Goal: Transaction & Acquisition: Purchase product/service

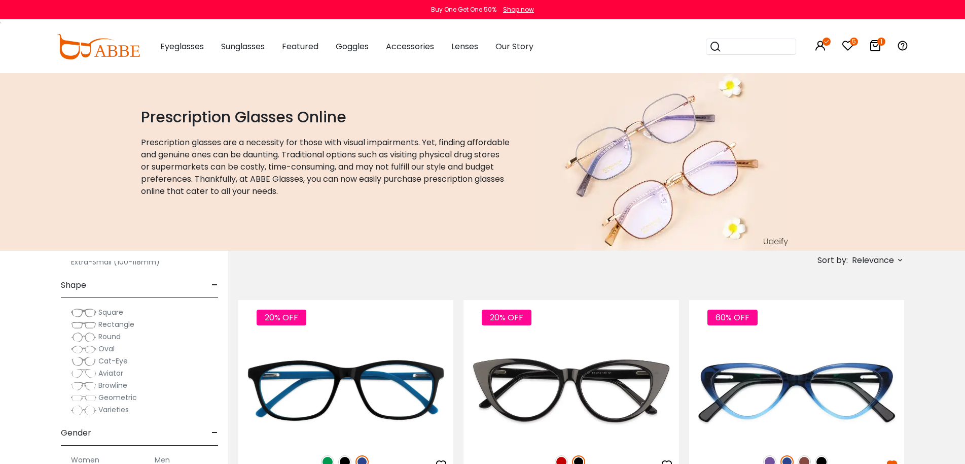
scroll to position [203, 0]
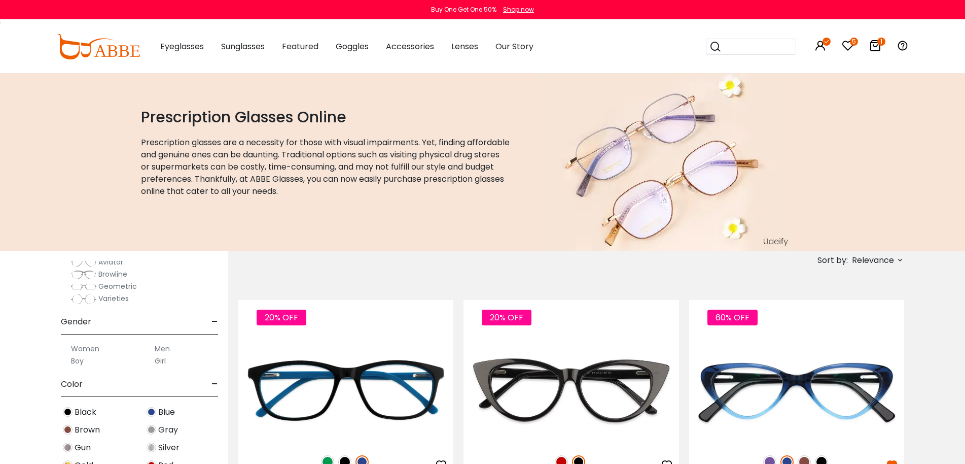
click at [92, 411] on span "Black" at bounding box center [86, 412] width 22 height 12
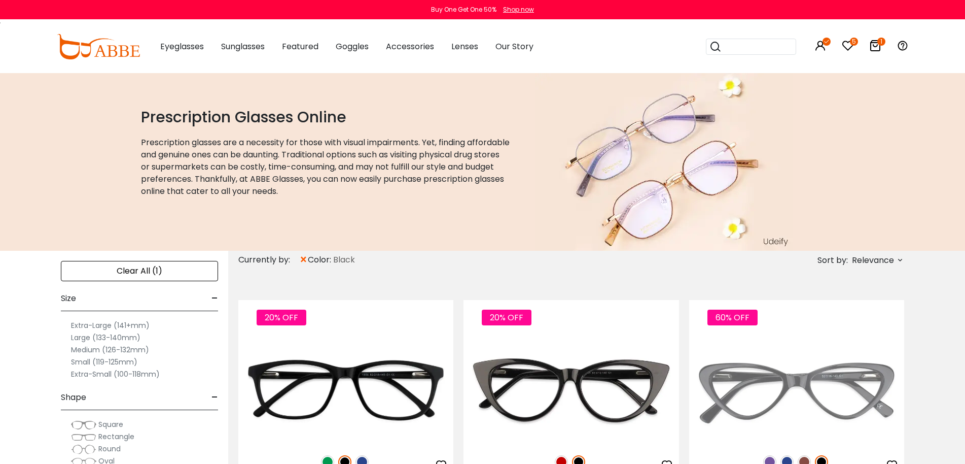
click at [874, 260] on span "Relevance" at bounding box center [873, 260] width 42 height 18
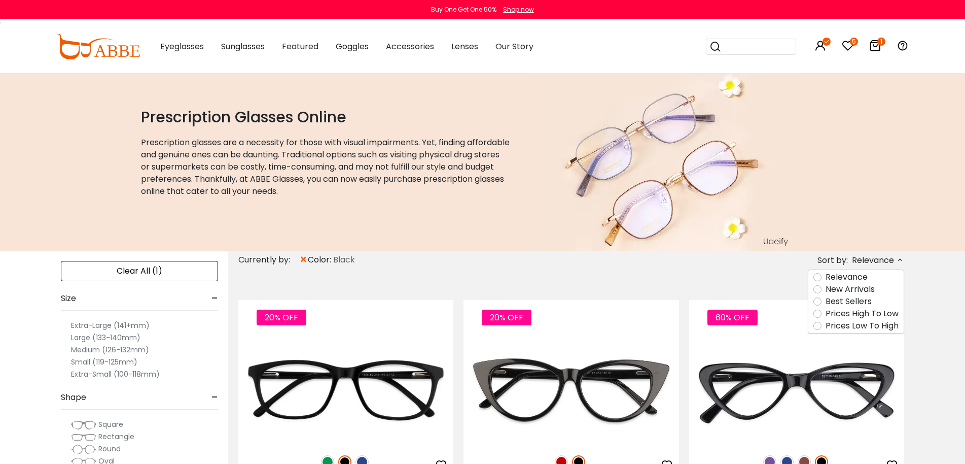
click at [848, 287] on label "New Arrivals" at bounding box center [850, 289] width 49 height 12
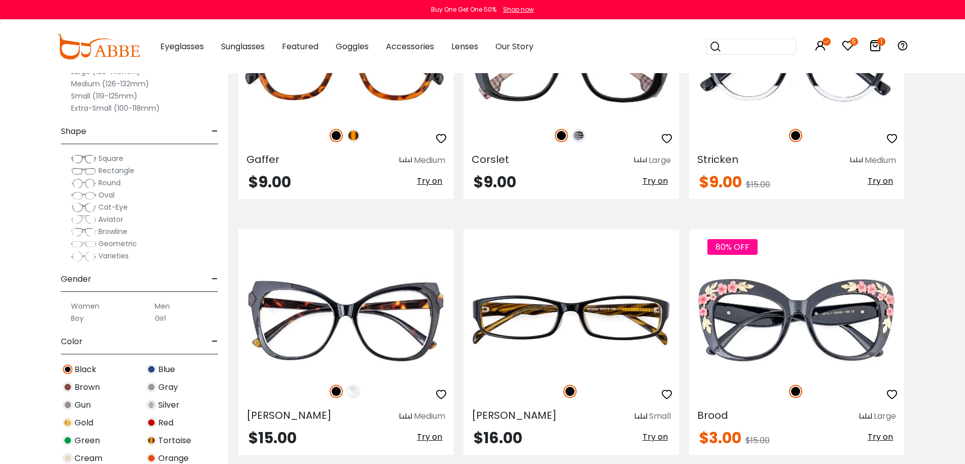
scroll to position [2434, 0]
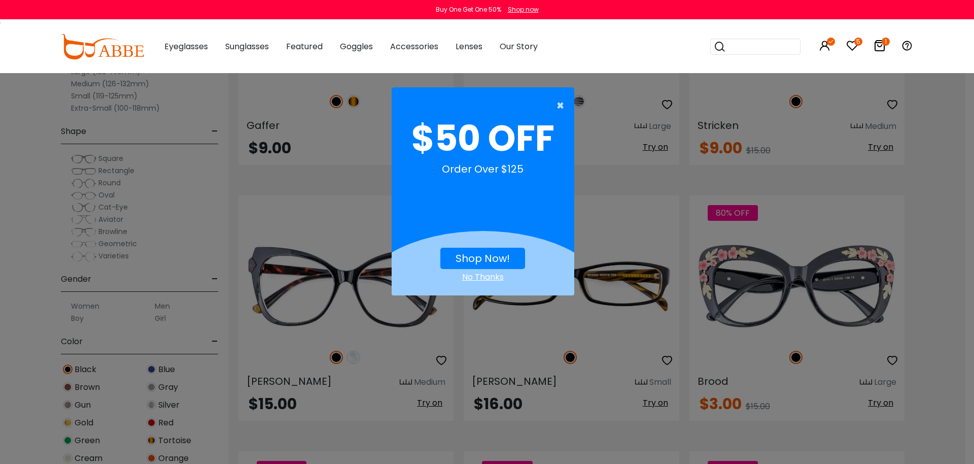
click at [560, 103] on span "×" at bounding box center [562, 105] width 13 height 20
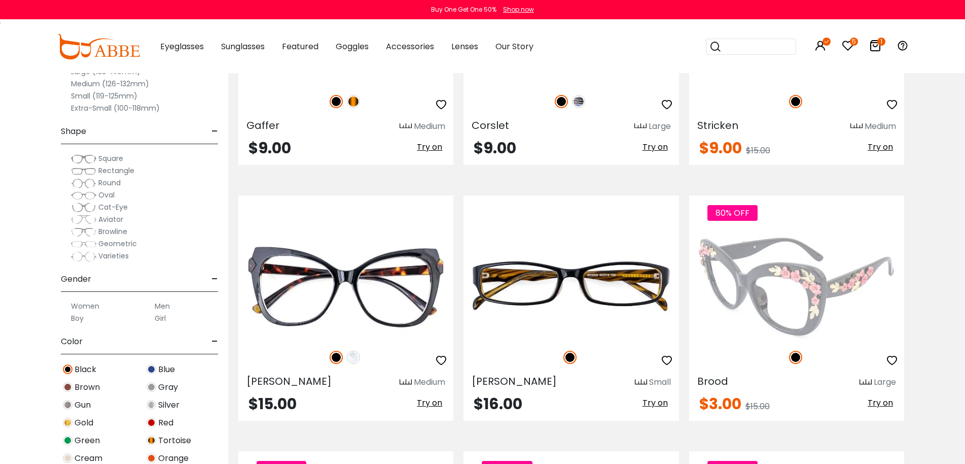
click at [815, 298] on img at bounding box center [796, 286] width 215 height 108
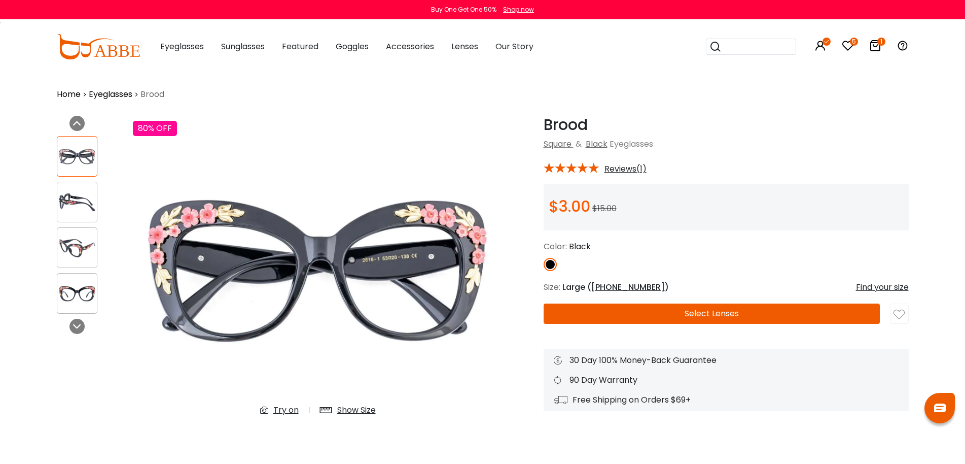
click at [572, 127] on h1 "Brood" at bounding box center [726, 125] width 365 height 18
copy h1 "Brood"
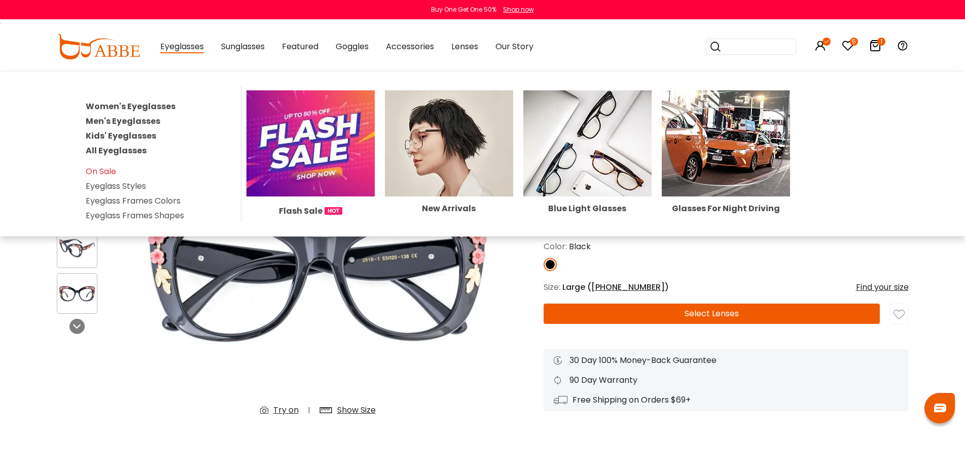
click at [135, 150] on link "All Eyeglasses" at bounding box center [116, 151] width 61 height 12
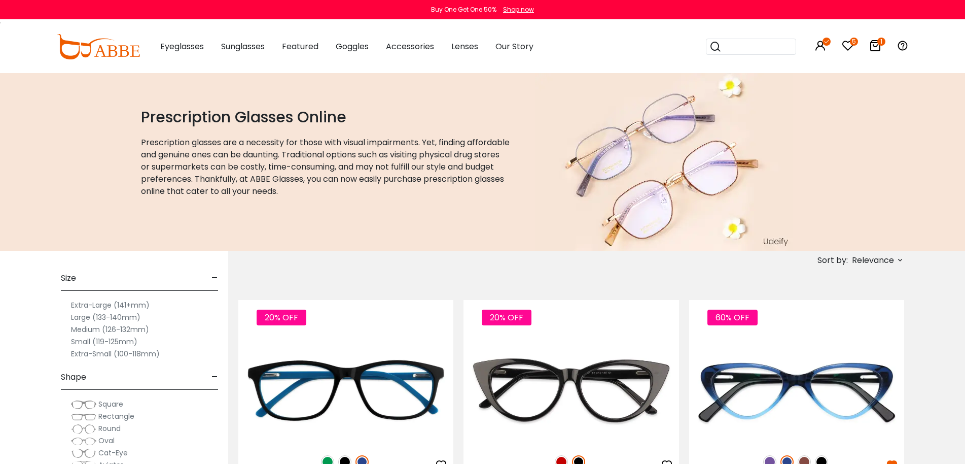
click at [872, 264] on span "Relevance" at bounding box center [873, 260] width 42 height 18
click at [850, 289] on label "New Arrivals" at bounding box center [850, 289] width 49 height 12
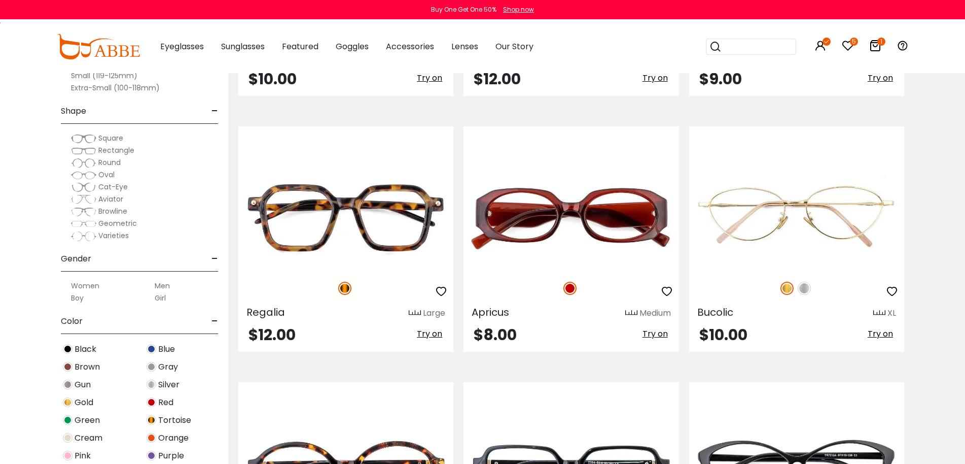
scroll to position [1623, 0]
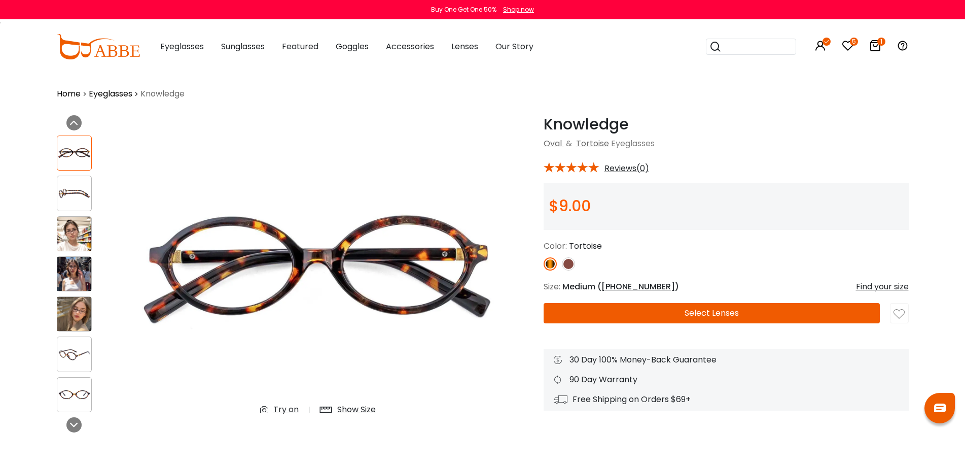
click at [70, 271] on img at bounding box center [74, 274] width 34 height 34
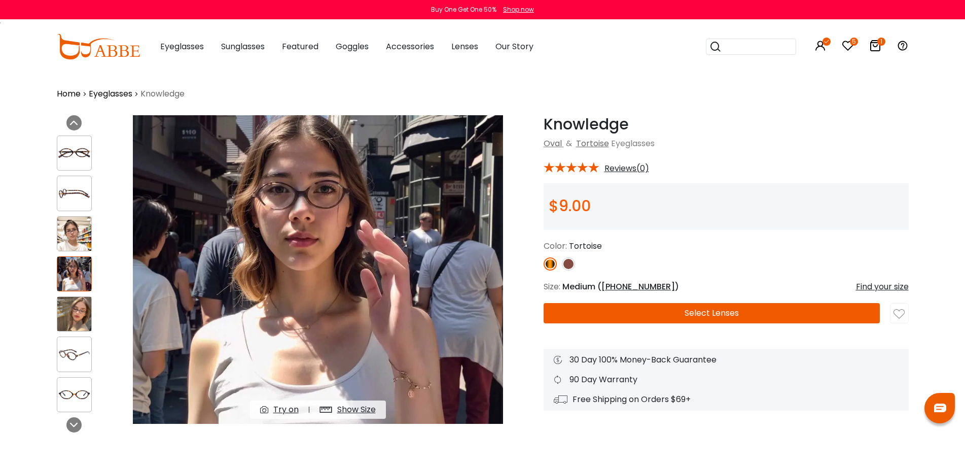
click at [72, 311] on img at bounding box center [74, 314] width 34 height 34
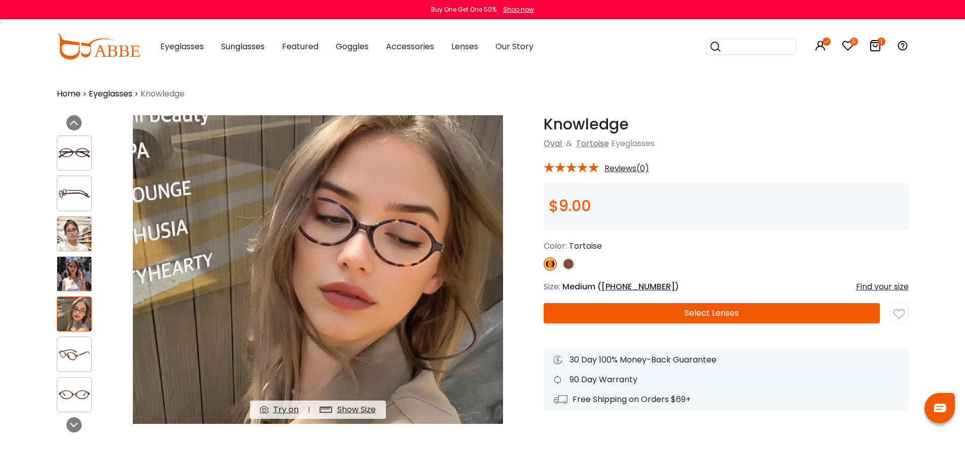
click at [79, 386] on img at bounding box center [74, 394] width 34 height 17
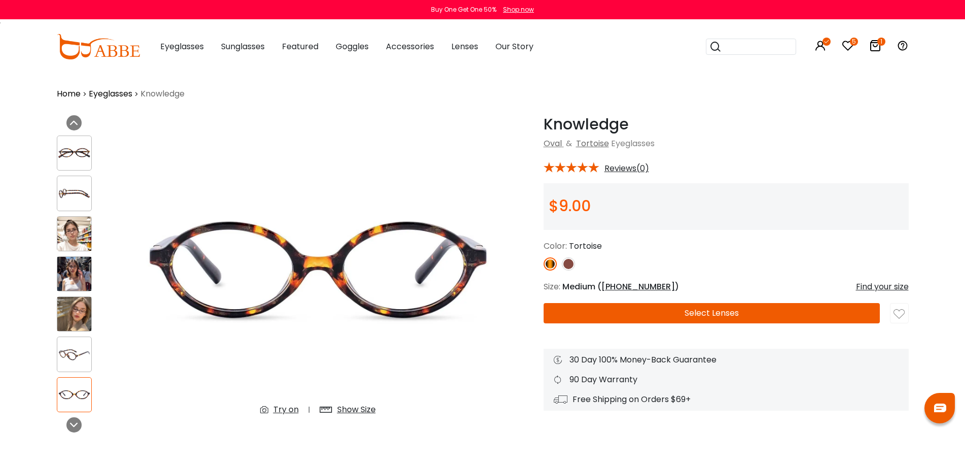
click at [572, 262] on img at bounding box center [568, 263] width 13 height 13
